Goal: Transaction & Acquisition: Purchase product/service

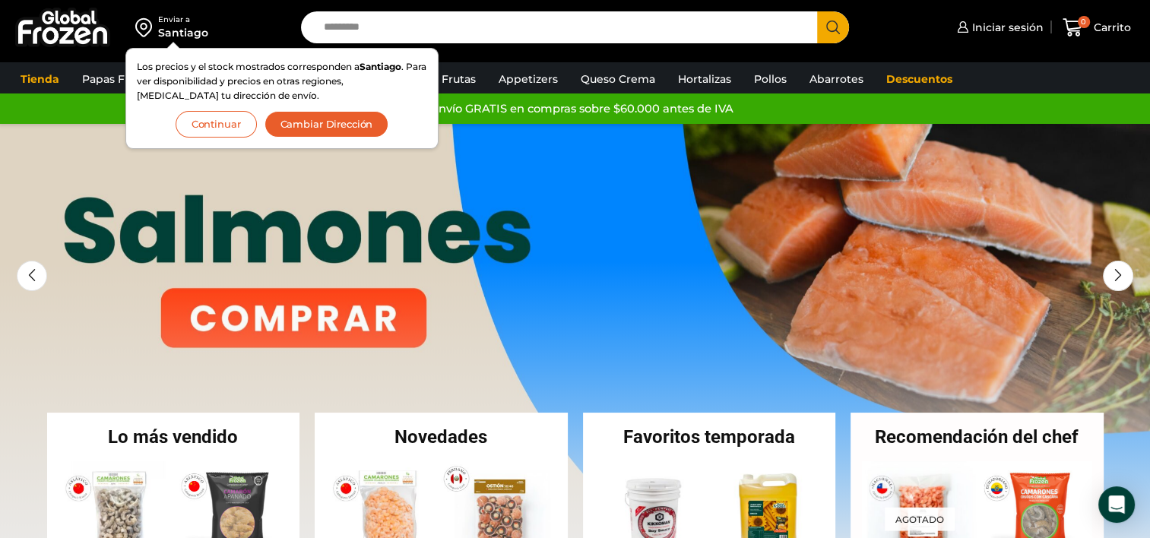
click at [209, 117] on button "Continuar" at bounding box center [216, 124] width 81 height 27
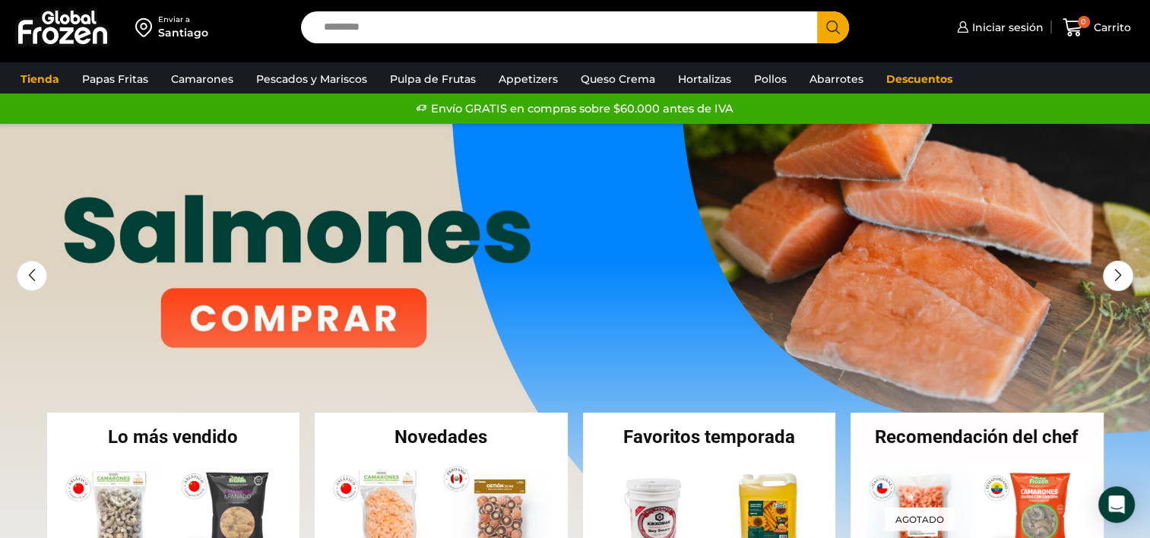
click at [444, 30] on input "Search input" at bounding box center [563, 27] width 494 height 32
type input "********"
click at [817, 11] on button "Search" at bounding box center [833, 27] width 32 height 32
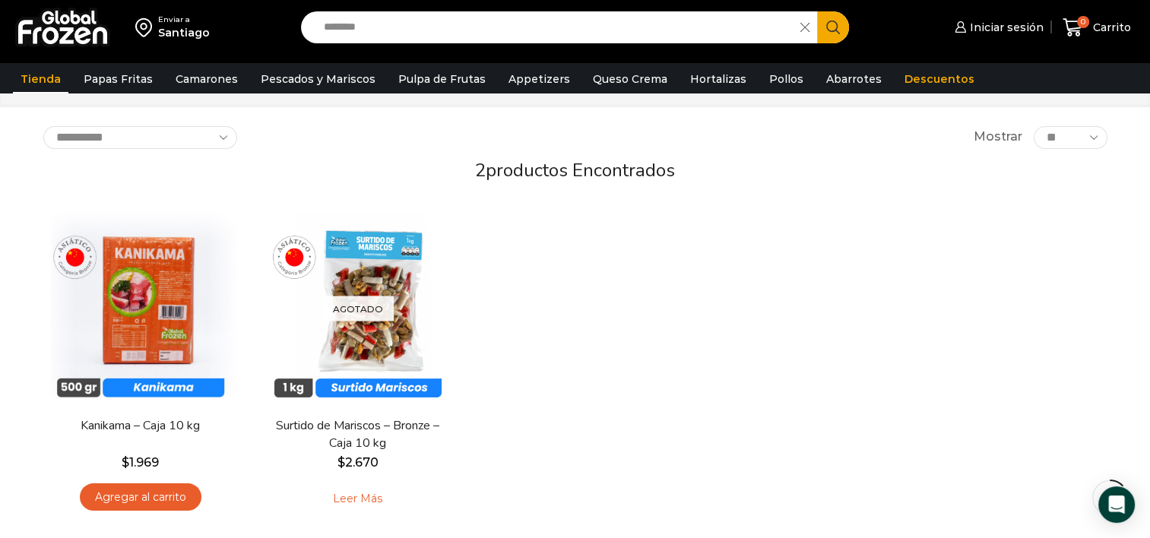
scroll to position [70, 0]
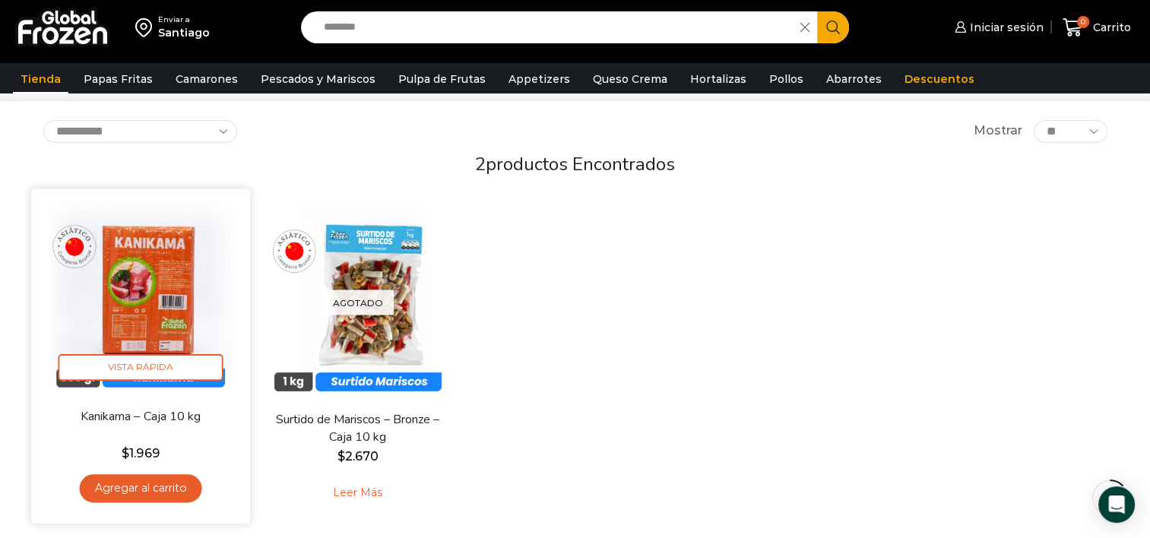
click at [160, 335] on img at bounding box center [141, 298] width 196 height 196
